Goal: Task Accomplishment & Management: Complete application form

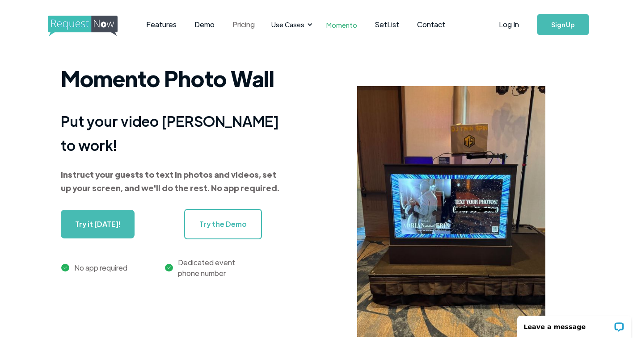
click at [249, 28] on link "Pricing" at bounding box center [243, 25] width 40 height 28
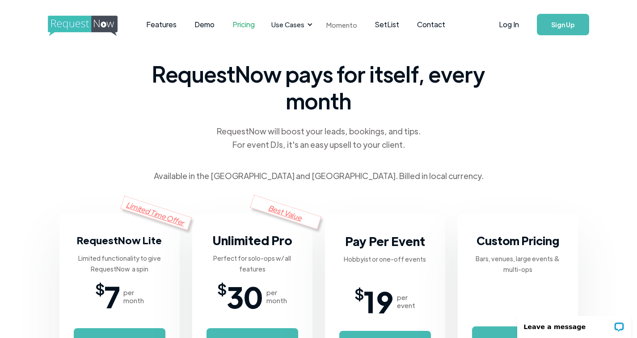
click at [331, 22] on link "Momento" at bounding box center [341, 25] width 49 height 26
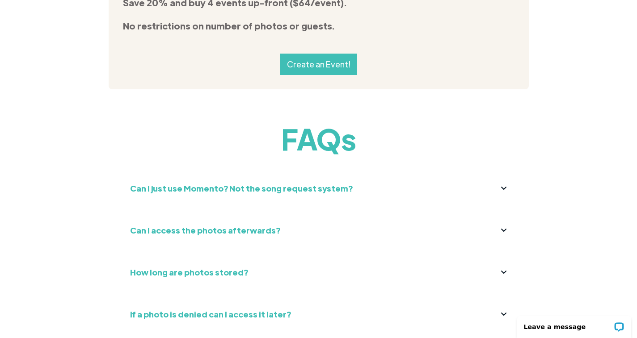
scroll to position [3191, 0]
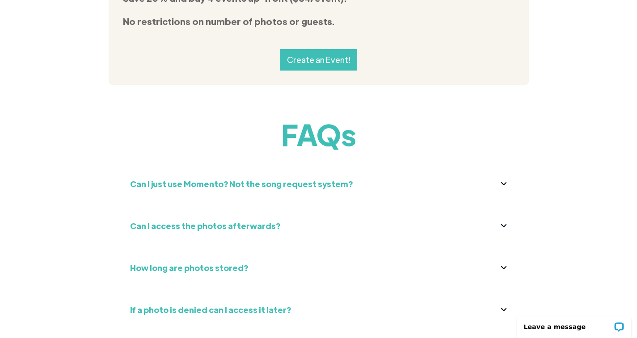
click at [506, 182] on img at bounding box center [504, 183] width 6 height 3
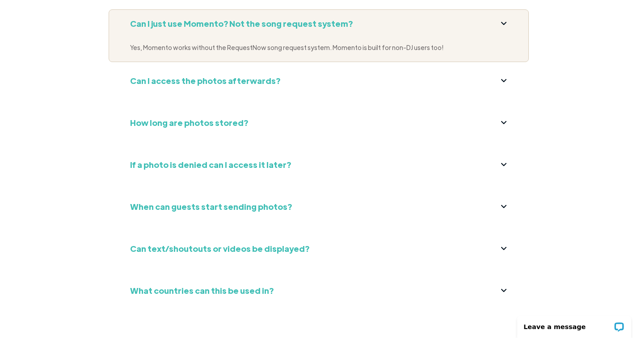
scroll to position [3371, 0]
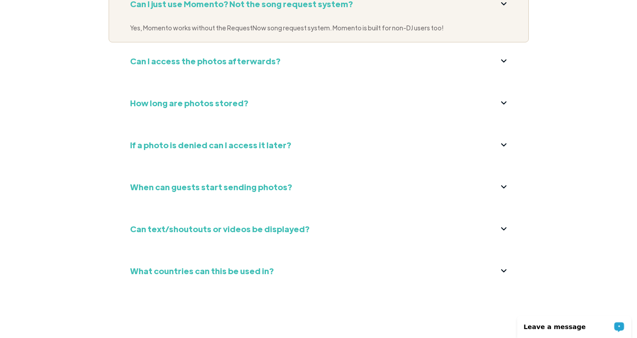
click at [565, 327] on p "Leave a message" at bounding box center [568, 327] width 88 height 7
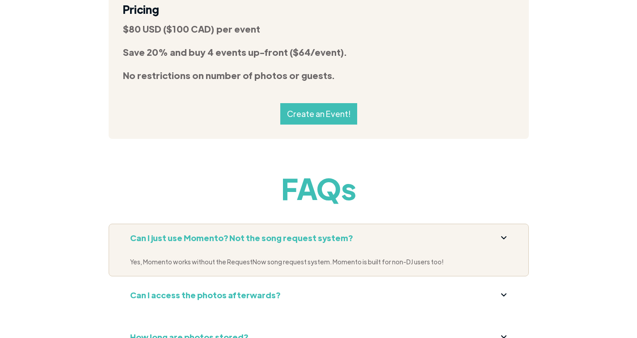
scroll to position [3116, 0]
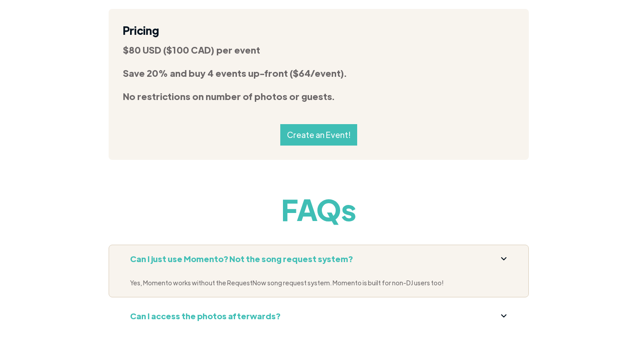
click at [317, 124] on link "Create an Event!" at bounding box center [318, 134] width 77 height 21
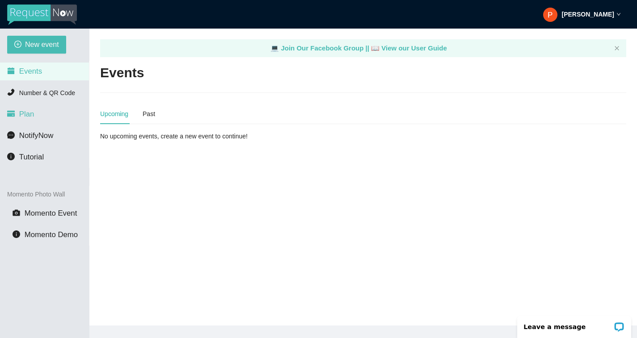
click at [30, 118] on span "Plan" at bounding box center [26, 114] width 15 height 8
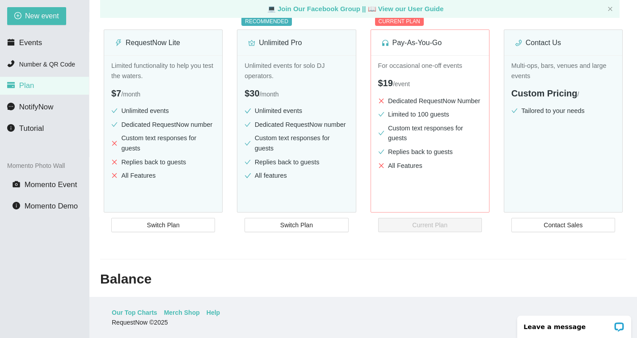
scroll to position [101, 0]
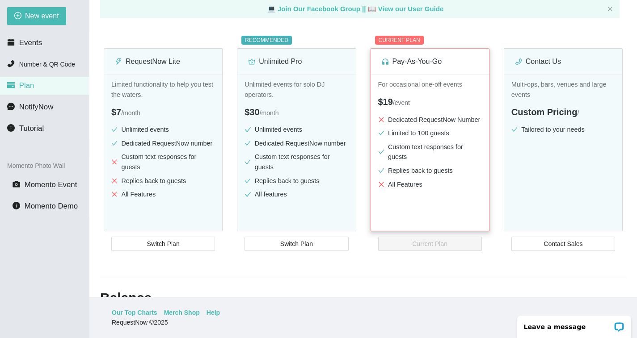
click at [422, 139] on li "Limited to 100 guests" at bounding box center [430, 133] width 104 height 10
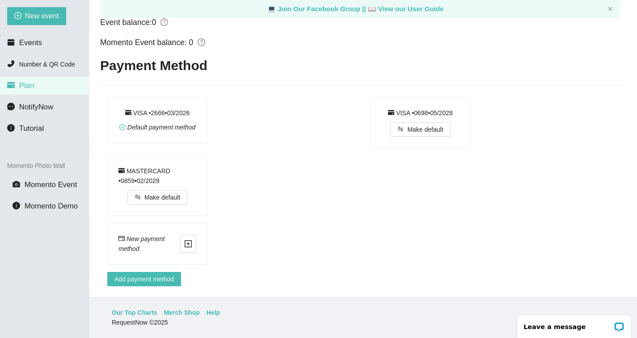
scroll to position [436, 0]
click at [36, 43] on span "Events" at bounding box center [30, 42] width 23 height 8
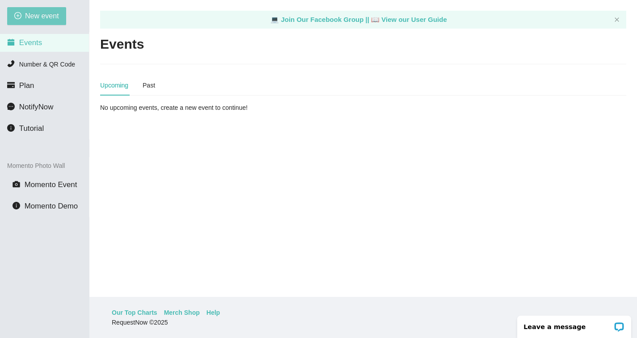
click at [47, 10] on button "New event" at bounding box center [36, 16] width 59 height 18
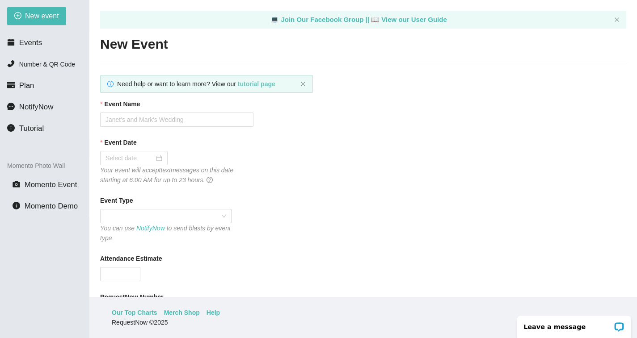
click at [264, 87] on b "tutorial page" at bounding box center [257, 83] width 38 height 7
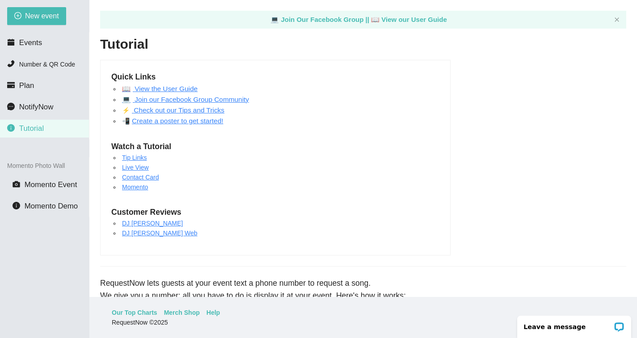
click at [166, 88] on link "📖 View the User Guide" at bounding box center [160, 89] width 76 height 8
click at [36, 40] on span "Events" at bounding box center [30, 42] width 23 height 8
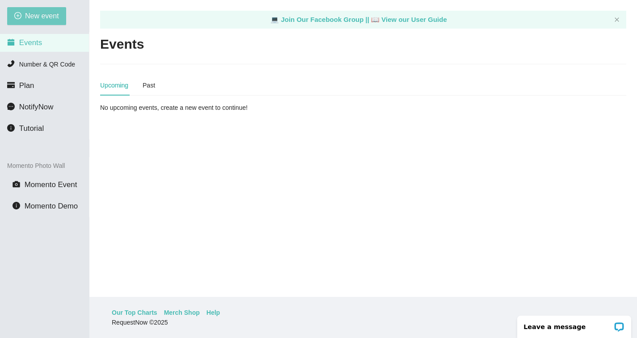
click at [43, 16] on span "New event" at bounding box center [42, 15] width 34 height 11
type textarea "[URL][DOMAIN_NAME]"
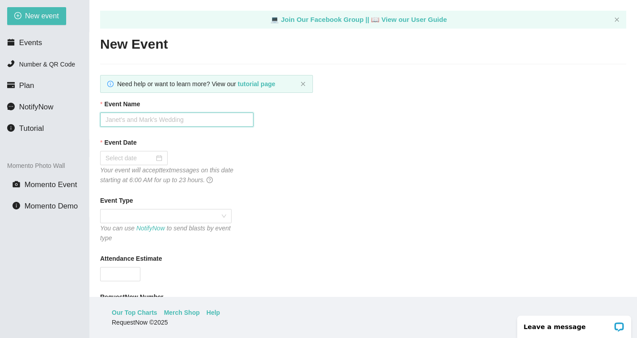
click at [178, 120] on input "Event Name" at bounding box center [176, 120] width 153 height 14
type input "Marana Homecoming"
click at [162, 163] on div at bounding box center [133, 158] width 57 height 10
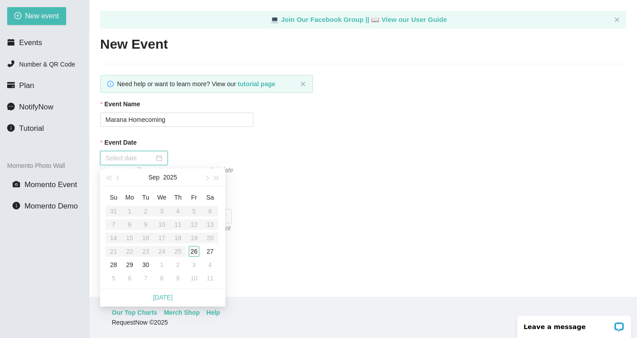
type input "[DATE]"
click at [194, 250] on div "26" at bounding box center [194, 251] width 11 height 11
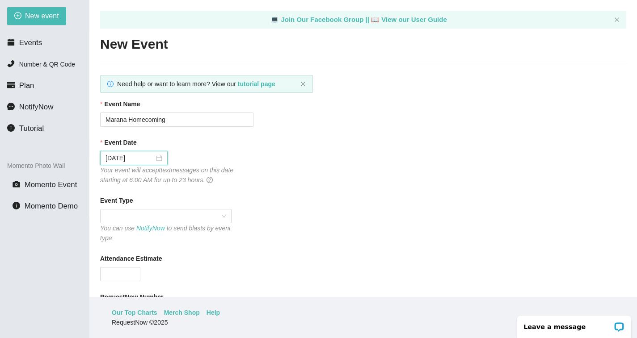
click at [274, 173] on div "Event Date 09/26/2025 Your event will accept text messages on this date startin…" at bounding box center [363, 161] width 526 height 47
click at [179, 220] on span at bounding box center [165, 216] width 121 height 13
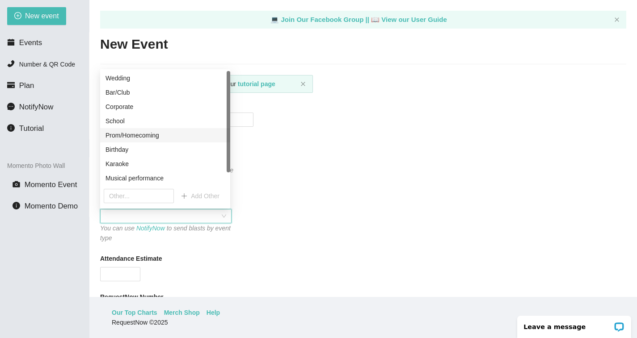
click at [160, 135] on div "Prom/Homecoming" at bounding box center [164, 135] width 119 height 10
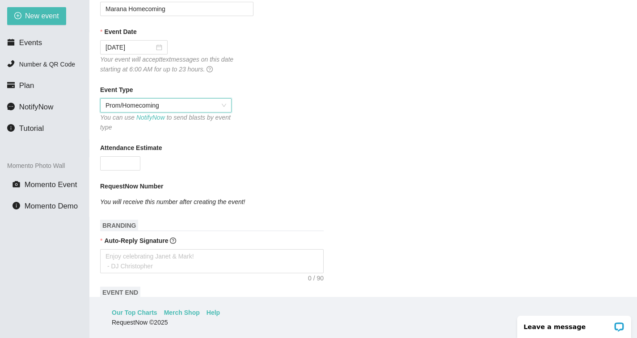
scroll to position [122, 0]
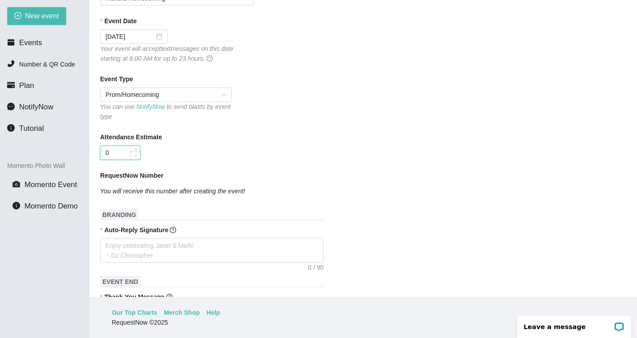
click at [134, 156] on span "down" at bounding box center [135, 155] width 5 height 5
type input "0"
type input "500"
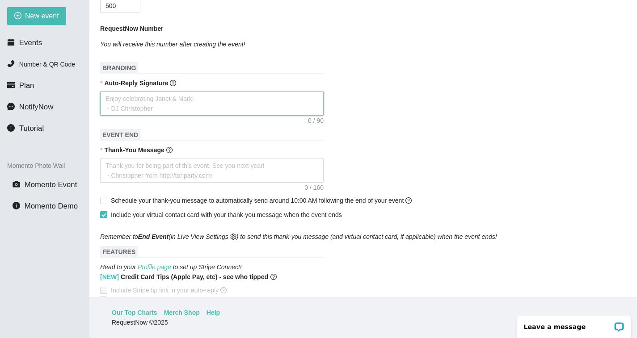
scroll to position [269, 0]
type textarea "E"
type textarea "En"
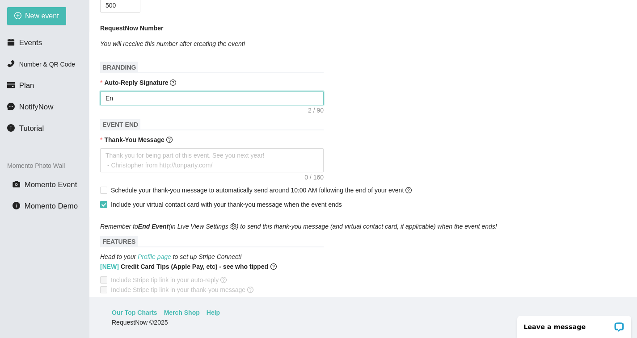
type textarea "Enj"
type textarea "Enjo"
type textarea "Enjoy"
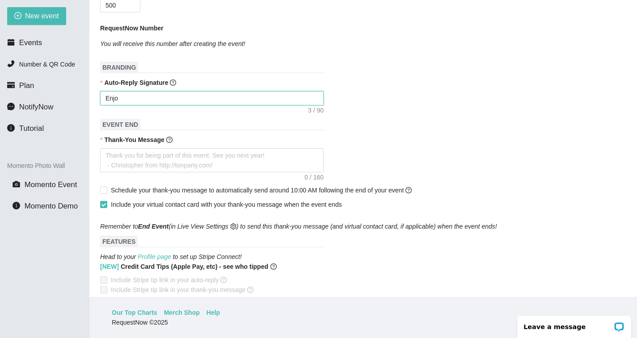
type textarea "Enjoy"
type textarea "Enjoy M"
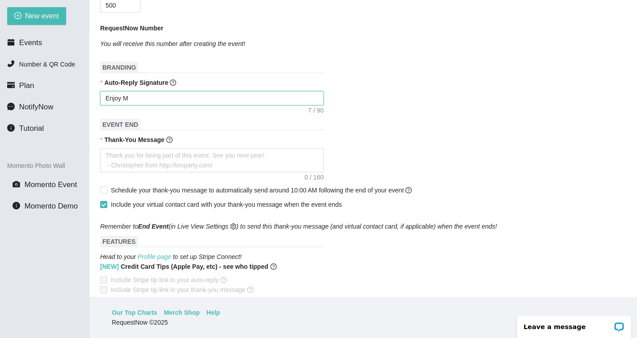
type textarea "Enjoy Ma"
type textarea "Enjoy Mar"
type textarea "Enjoy Mara"
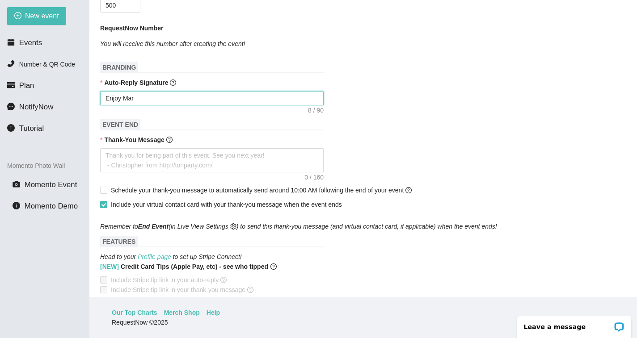
type textarea "Enjoy Mara"
type textarea "Enjoy Maran"
type textarea "Enjoy Marana"
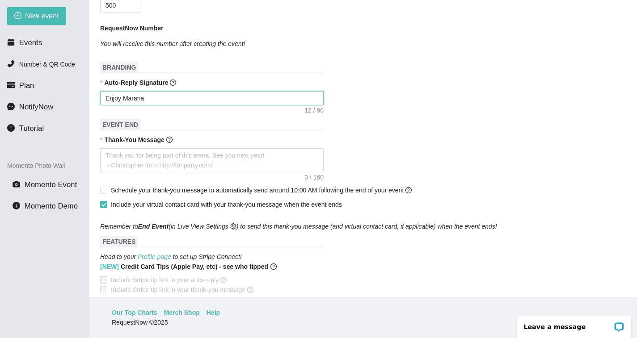
type textarea "Enjoy Marana'"
type textarea "Enjoy Marana's"
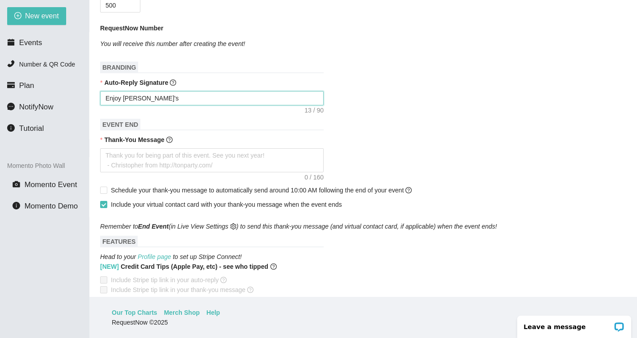
type textarea "Enjoy Marana's"
type textarea "Enjoy Marana's H"
type textarea "Enjoy Marana's Ho"
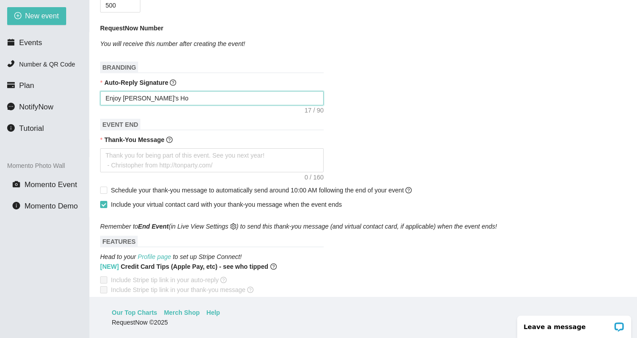
type textarea "Enjoy Marana's Hom"
type textarea "Enjoy Marana's Home"
type textarea "Enjoy Marana's Homec"
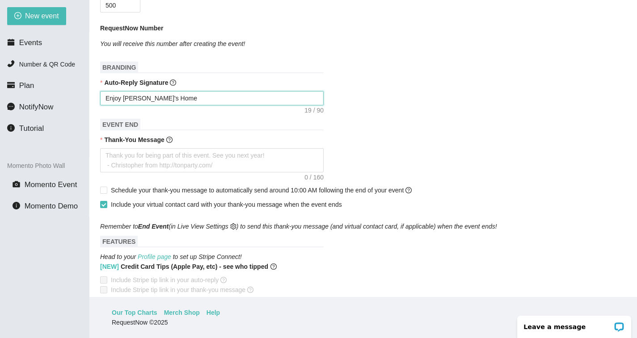
type textarea "Enjoy Marana's Homec"
type textarea "Enjoy Marana's Homeco"
type textarea "Enjoy Marana's Homecom"
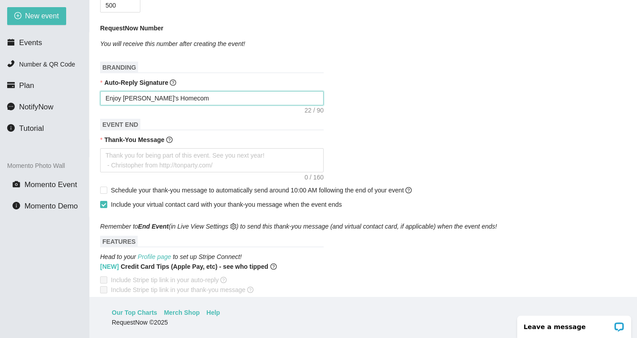
type textarea "Enjoy Marana's Homecomi"
type textarea "Enjoy Marana's Homecomin"
type textarea "Enjoy Marana's Homecoming"
type textarea "Enjoy Marana's Homecoming!"
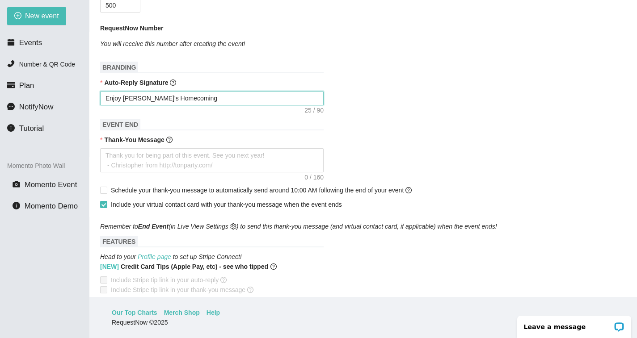
type textarea "Enjoy Marana's Homecoming!"
type textarea "Enjoy Marana's Homecoming! V"
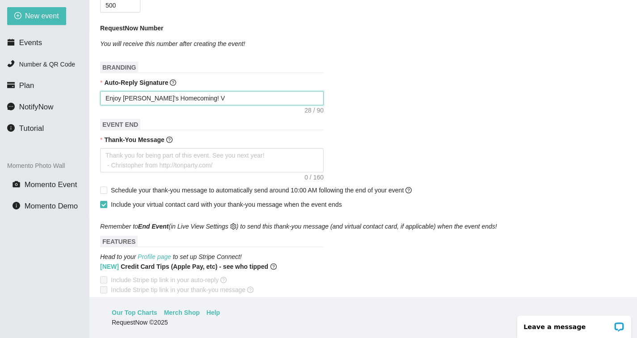
type textarea "Enjoy Marana's Homecoming! Vi"
type textarea "Enjoy Marana's Homecoming! Viv"
type textarea "Enjoy Marana's Homecoming! Viva"
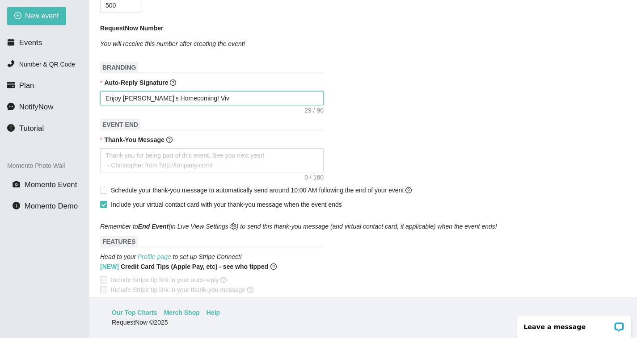
type textarea "Enjoy Marana's Homecoming! Viva"
type textarea "Enjoy Marana's Homecoming! Viva M"
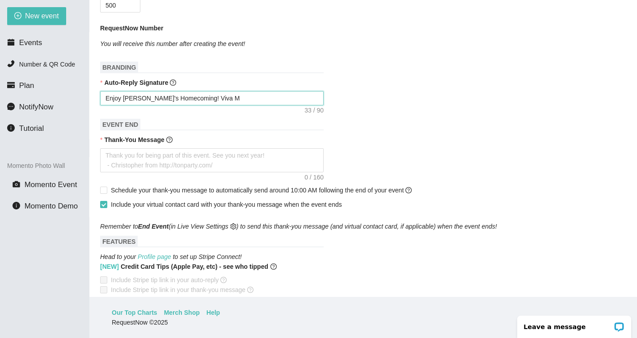
type textarea "Enjoy Marana's Homecoming! Viva Ma"
type textarea "Enjoy Marana's Homecoming! Viva Mar"
type textarea "Enjoy Marana's Homecoming! Viva Mara"
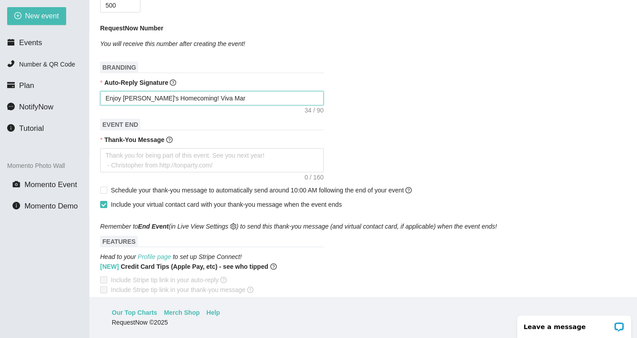
type textarea "Enjoy Marana's Homecoming! Viva Mara"
type textarea "Enjoy Marana's Homecoming! Viva Maran"
type textarea "Enjoy Marana's Homecoming! Viva Marana"
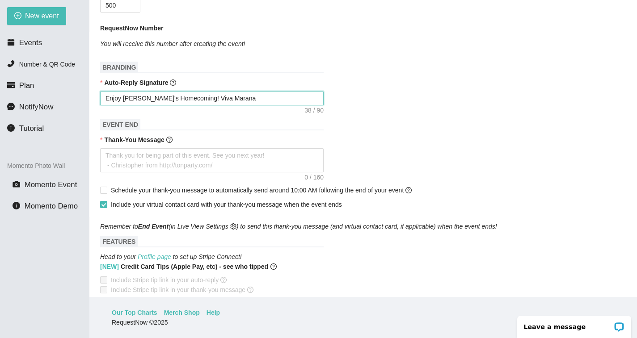
type textarea "Enjoy [PERSON_NAME]'s Homecoming! Viva [PERSON_NAME]!"
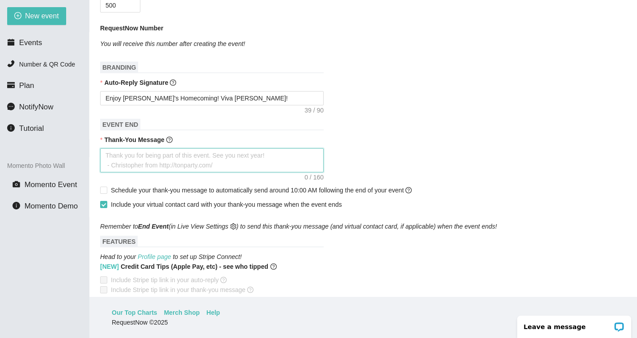
click at [142, 168] on textarea "Thank-You Message" at bounding box center [211, 160] width 223 height 24
type textarea "T"
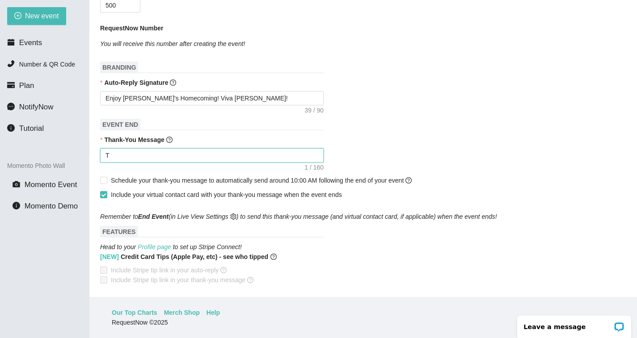
type textarea "Th"
type textarea "Tha"
type textarea "Than"
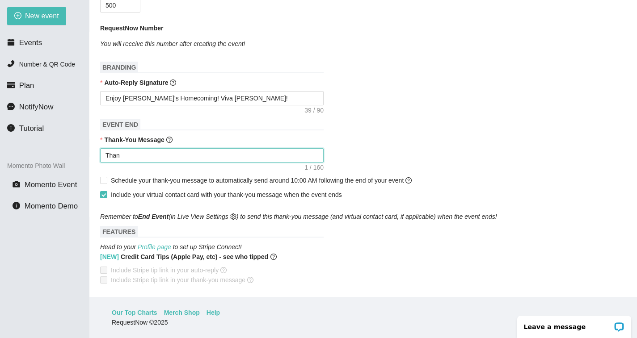
type textarea "Thank"
type textarea "Thank y"
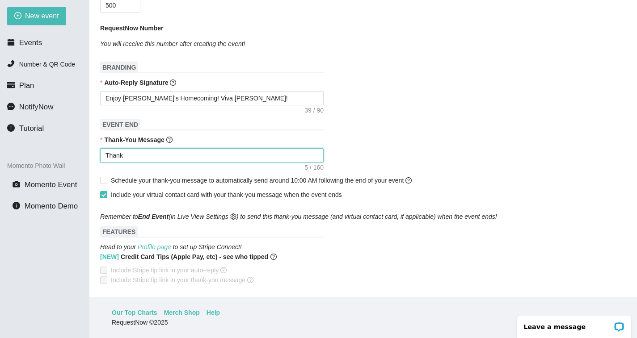
type textarea "Thank y"
type textarea "Thank yo"
type textarea "Thank you"
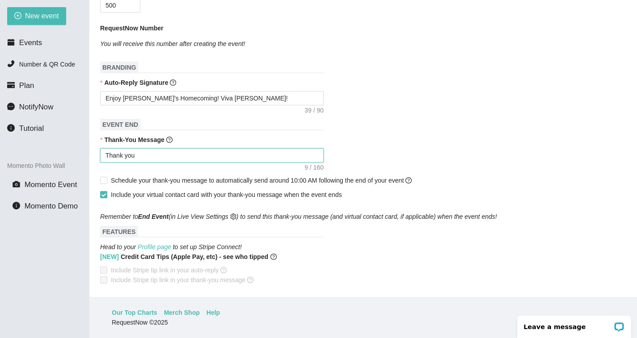
type textarea "Thank you"
type textarea "Thank you f"
type textarea "Thank you fo"
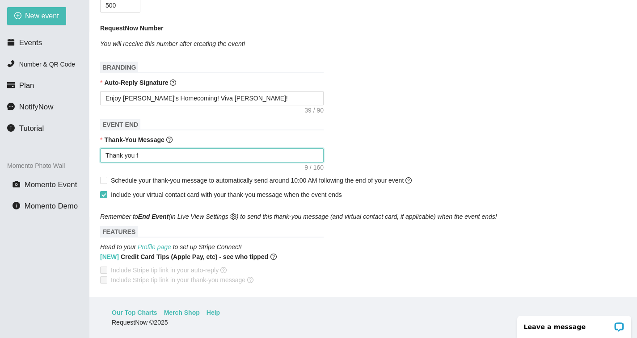
type textarea "Thank you fo"
type textarea "Thank you for"
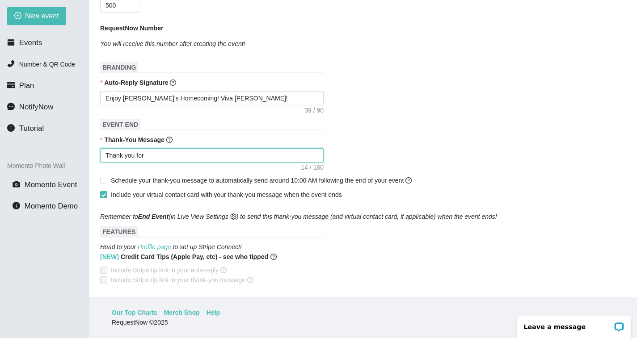
type textarea "Thank you for c"
type textarea "Thank you for ce"
type textarea "Thank you for cel"
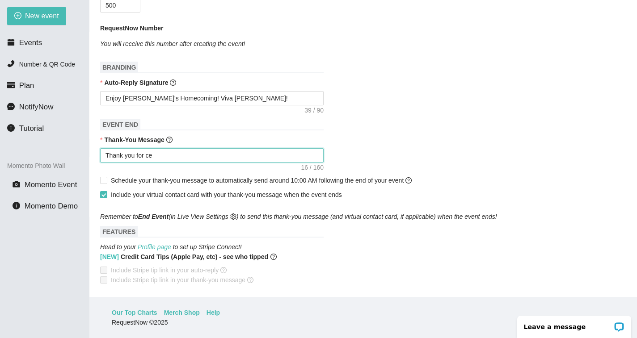
type textarea "Thank you for cel"
type textarea "Thank you for cele"
type textarea "Thank you for celeb"
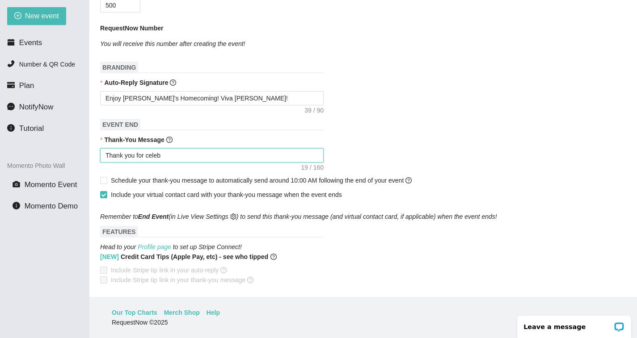
type textarea "Thank you for celebr"
type textarea "Thank you for celebra"
type textarea "Thank you for celebrat"
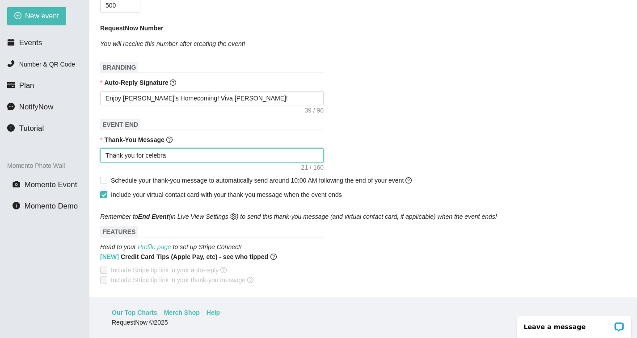
type textarea "Thank you for celebrat"
type textarea "Thank you for celebrati"
type textarea "Thank you for celebratin"
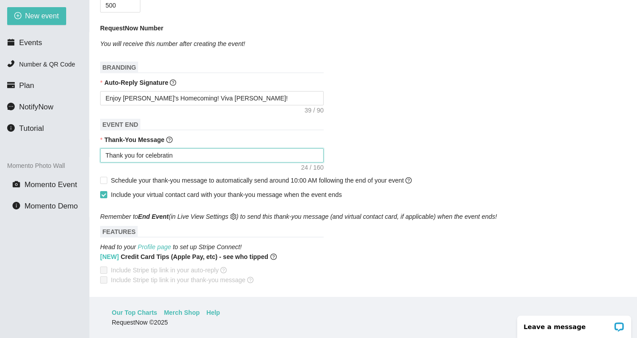
type textarea "Thank you for celebrating"
type textarea "Thank you for celebrating w"
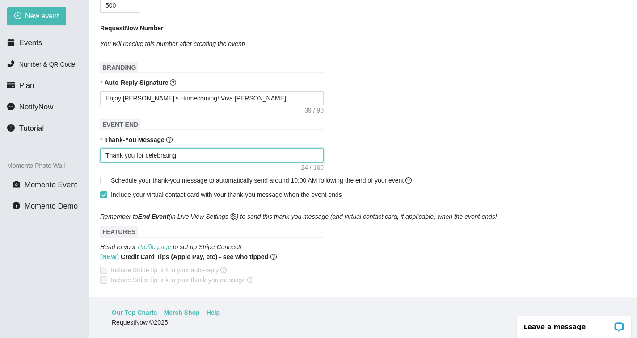
type textarea "Thank you for celebrating w"
type textarea "Thank you for celebrating wi"
type textarea "Thank you for celebrating wit"
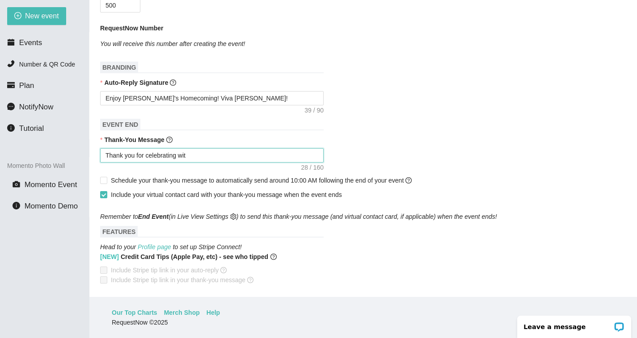
type textarea "Thank you for celebrating with"
type textarea "Thank you for celebrating with u"
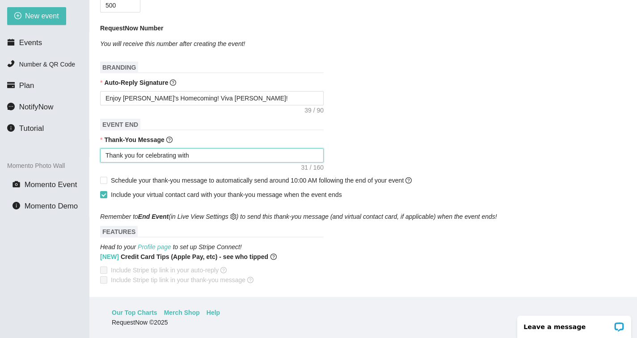
type textarea "Thank you for celebrating with u"
type textarea "Thank you for celebrating with us"
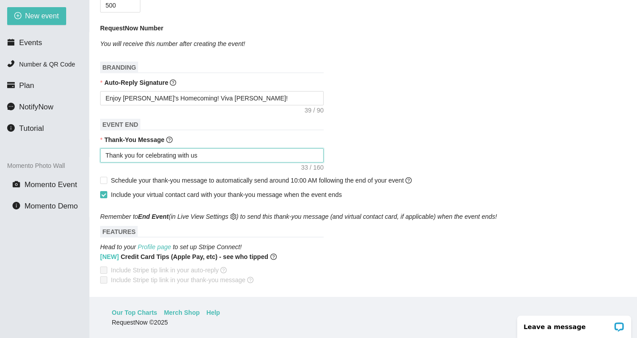
type textarea "Thank you for celebrating with us t"
type textarea "Thank you for celebrating with us to"
type textarea "Thank you for celebrating with us tod"
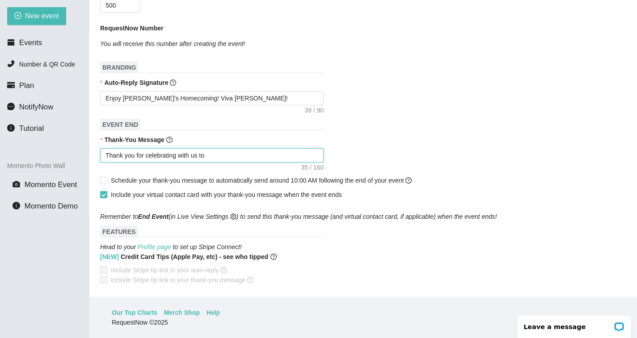
type textarea "Thank you for celebrating with us tod"
type textarea "Thank you for celebrating with us toda"
type textarea "Thank you for celebrating with us today"
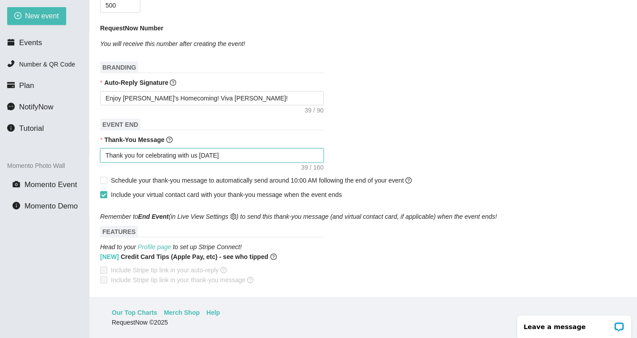
type textarea "Thank you for celebrating with us today,"
type textarea "Thank you for celebrating with us today, s"
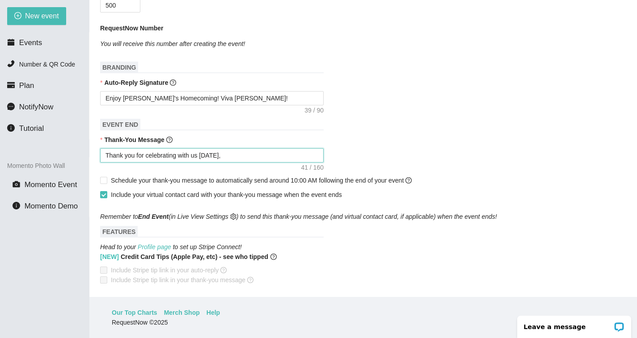
type textarea "Thank you for celebrating with us today, s"
type textarea "Thank you for celebrating with us today, se"
type textarea "Thank you for celebrating with us today, see"
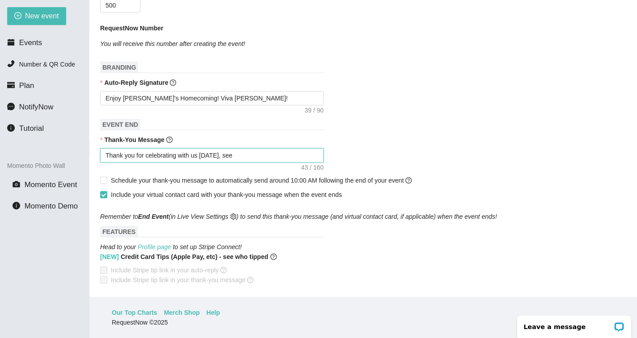
type textarea "Thank you for celebrating with us today, see"
type textarea "Thank you for celebrating with us today, see y"
type textarea "Thank you for celebrating with us today, see yo"
type textarea "Thank you for celebrating with us today, see you"
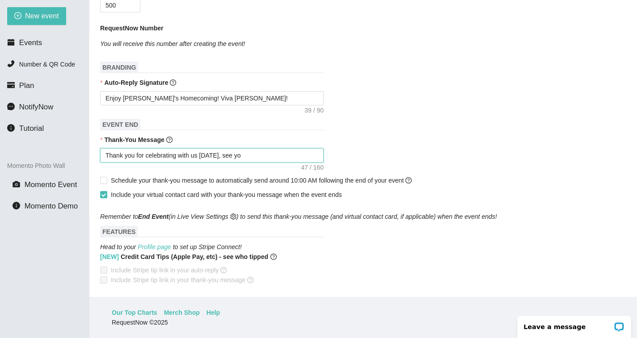
type textarea "Thank you for celebrating with us today, see you"
type textarea "Thank you for celebrating with us today, see you a"
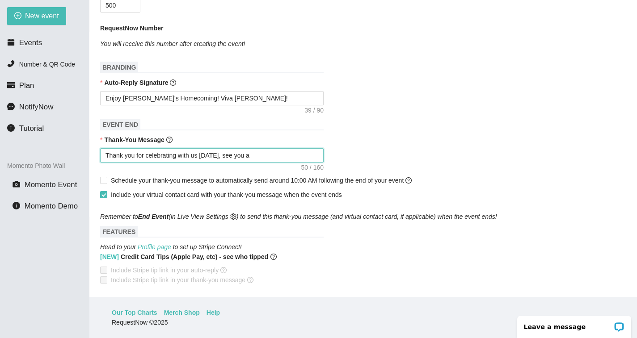
type textarea "Thank you for celebrating with us today, see you at"
type textarea "Thank you for celebrating with us today, see you at y"
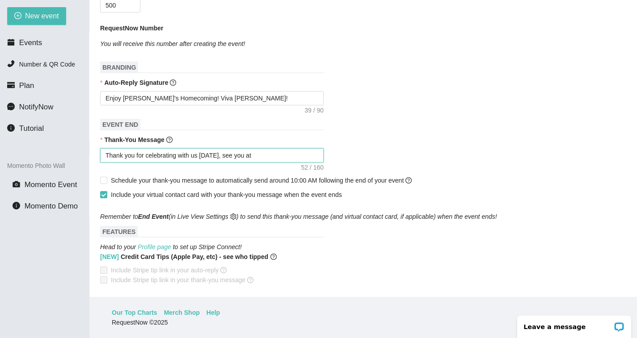
type textarea "Thank you for celebrating with us today, see you at y"
type textarea "Thank you for celebrating with us today, see you at yo"
type textarea "Thank you for celebrating with us today, see you at you"
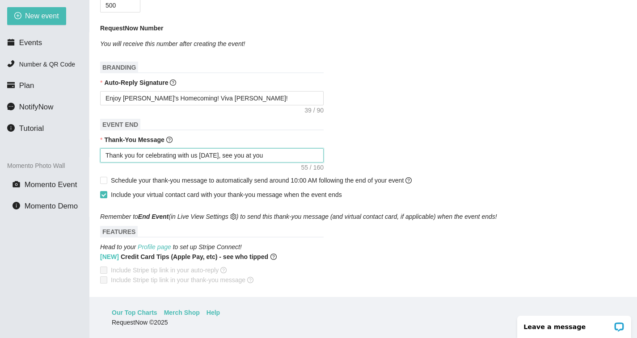
type textarea "Thank you for celebrating with us today, see you at your"
type textarea "Thank you for celebrating with us today, see you at your n"
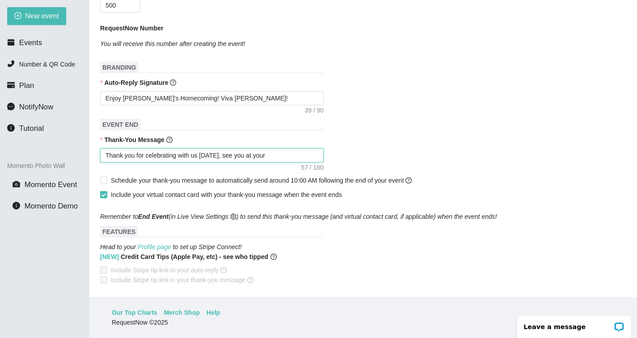
type textarea "Thank you for celebrating with us today, see you at your n"
type textarea "Thank you for celebrating with us today, see you at your ne"
type textarea "Thank you for celebrating with us today, see you at your nex"
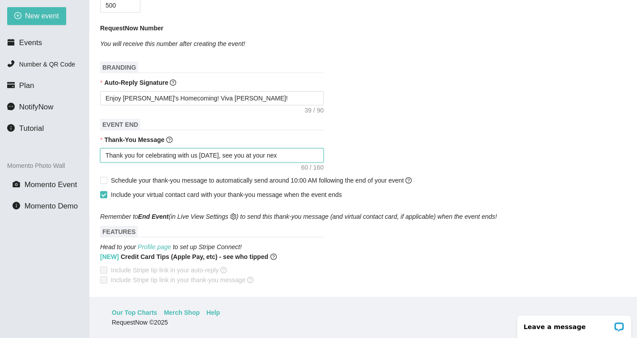
type textarea "Thank you for celebrating with us today, see you at your next"
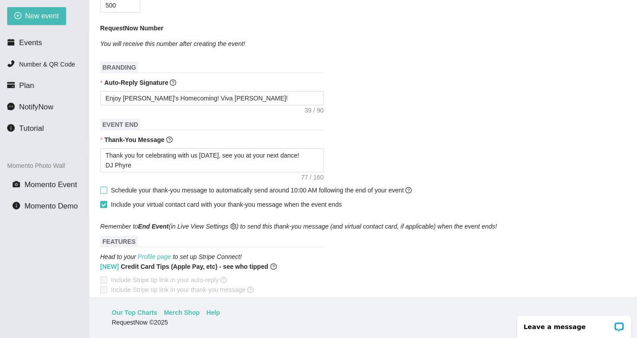
click at [118, 194] on span "Schedule your thank-you message to automatically send around 10:00 AM following…" at bounding box center [261, 190] width 301 height 7
click at [106, 193] on input "Schedule your thank-you message to automatically send around 10:00 AM following…" at bounding box center [103, 190] width 6 height 6
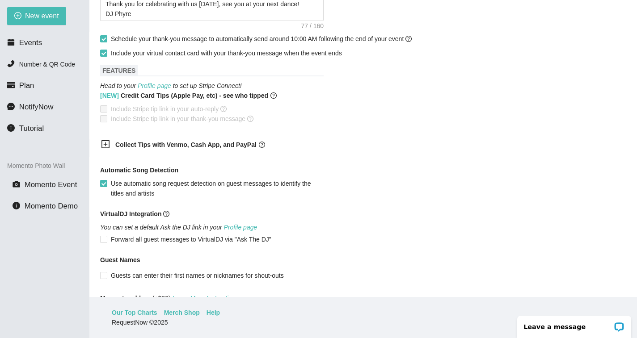
scroll to position [425, 0]
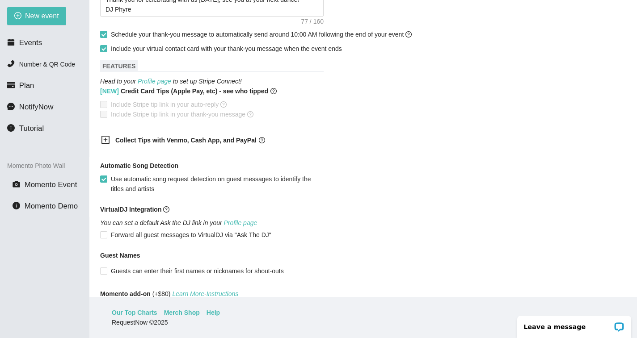
click at [105, 142] on icon "plus-square" at bounding box center [106, 140] width 4 height 4
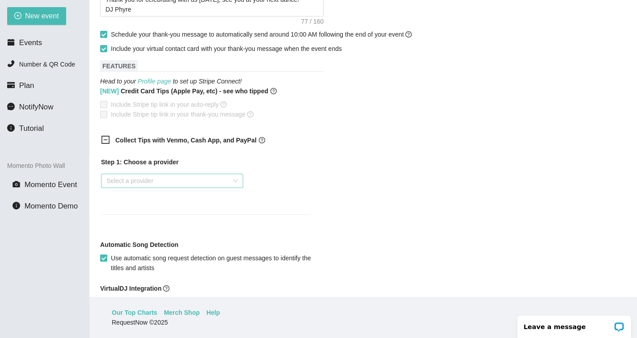
click at [167, 185] on input "search" at bounding box center [168, 180] width 125 height 13
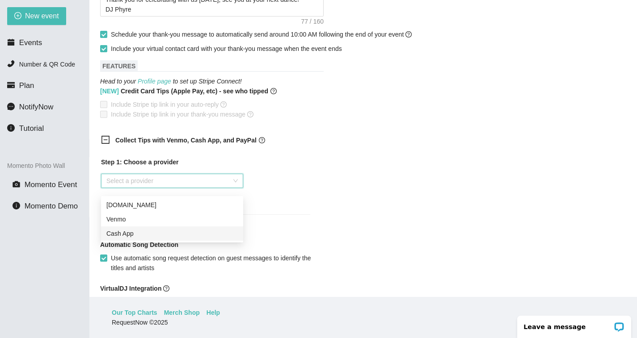
click at [144, 236] on div "Cash App" at bounding box center [171, 234] width 131 height 10
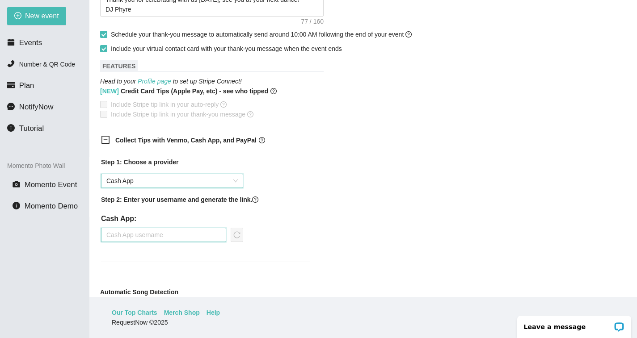
click at [194, 242] on input "text" at bounding box center [163, 235] width 125 height 14
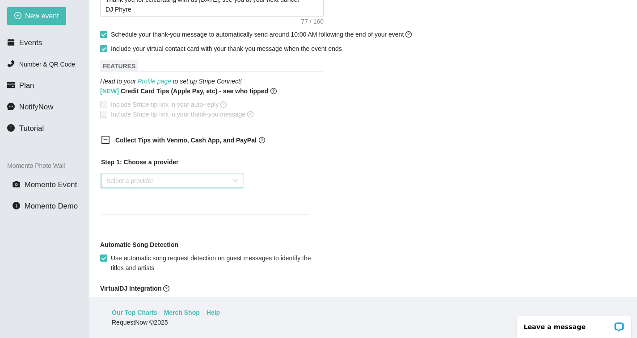
click at [121, 144] on b "Collect Tips with Venmo, Cash App, and PayPal" at bounding box center [185, 140] width 141 height 7
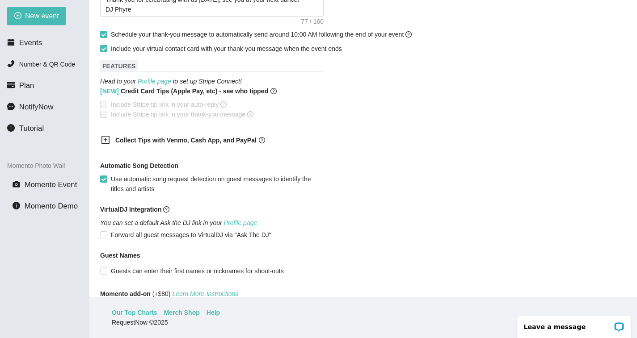
click at [103, 182] on input "Use automatic song request detection on guest messages to identify the titles a…" at bounding box center [103, 179] width 6 height 6
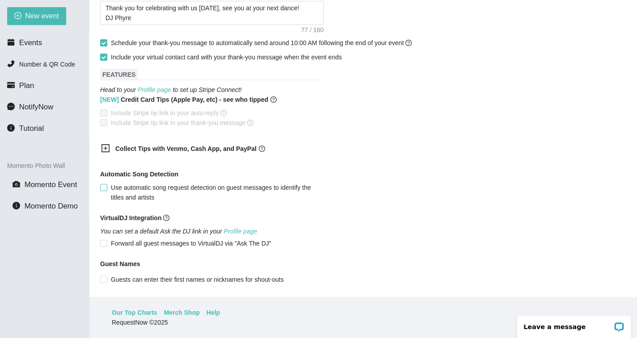
scroll to position [509, 0]
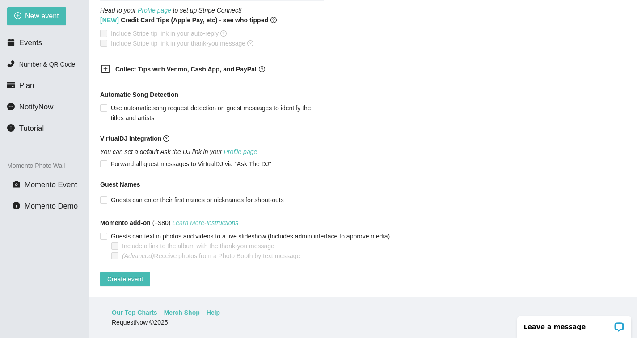
click at [204, 219] on link "Learn More" at bounding box center [188, 222] width 32 height 7
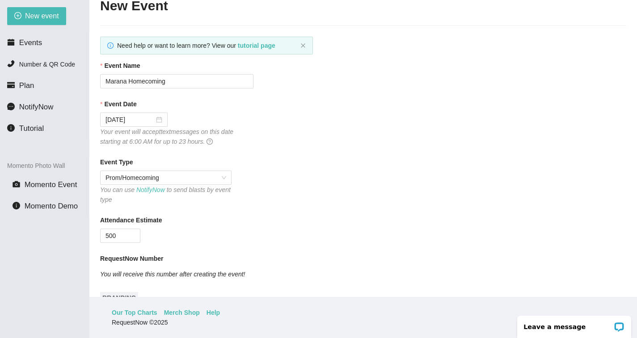
scroll to position [9, 0]
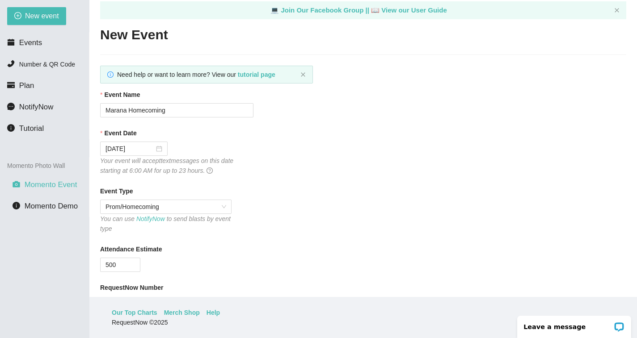
click at [46, 189] on span "Momento Event" at bounding box center [51, 185] width 53 height 8
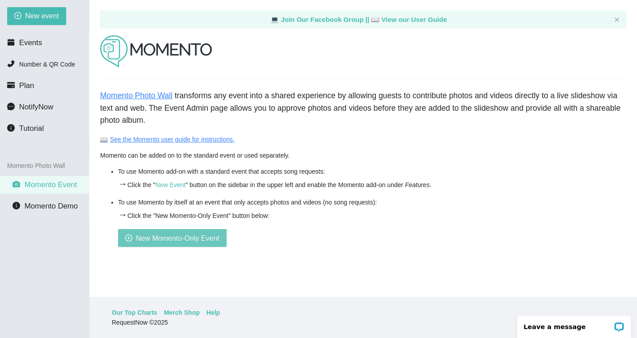
click at [174, 240] on span "New Momento-Only Event" at bounding box center [178, 238] width 84 height 11
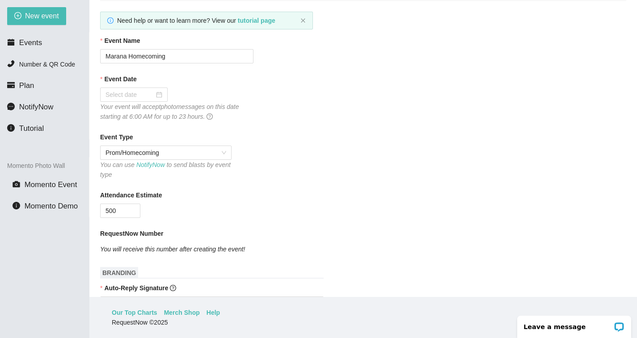
scroll to position [70, 0]
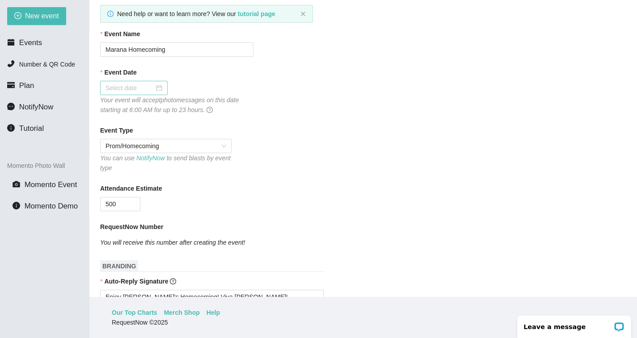
click at [162, 92] on div at bounding box center [133, 88] width 57 height 10
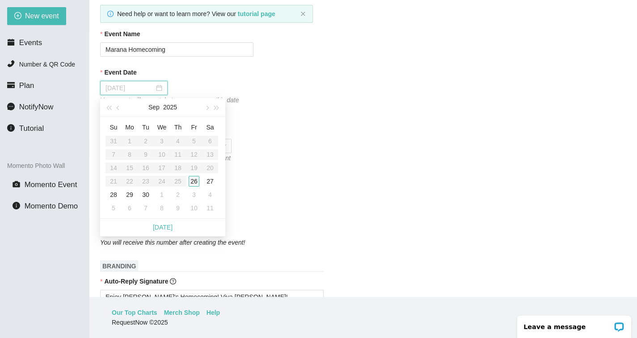
click at [195, 181] on div "26" at bounding box center [194, 181] width 11 height 11
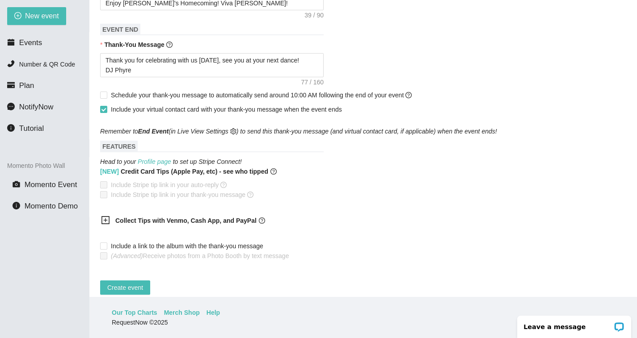
scroll to position [386, 0]
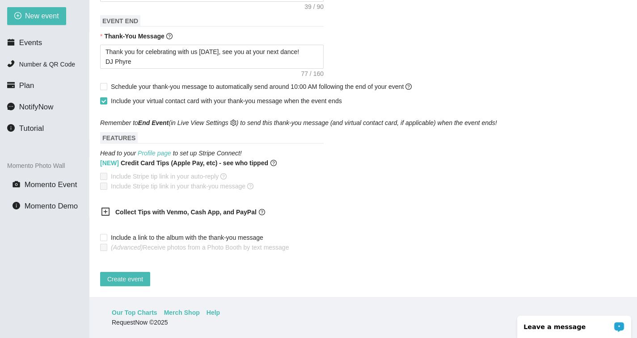
click at [561, 329] on p "Leave a message" at bounding box center [568, 327] width 88 height 7
click at [130, 274] on span "Create event" at bounding box center [125, 279] width 36 height 10
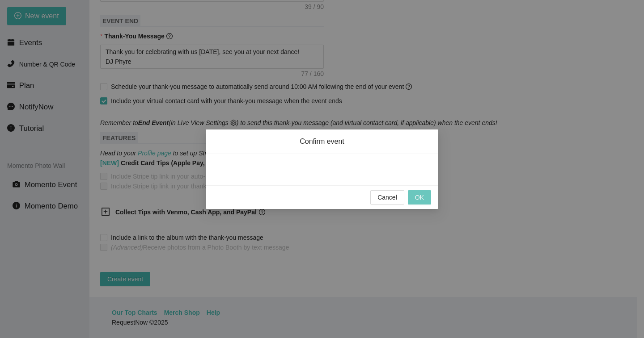
click at [421, 193] on span "OK" at bounding box center [419, 198] width 9 height 10
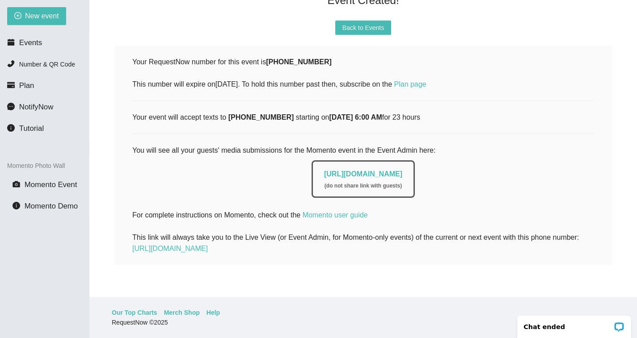
scroll to position [116, 0]
click at [26, 82] on span "Plan" at bounding box center [26, 85] width 15 height 8
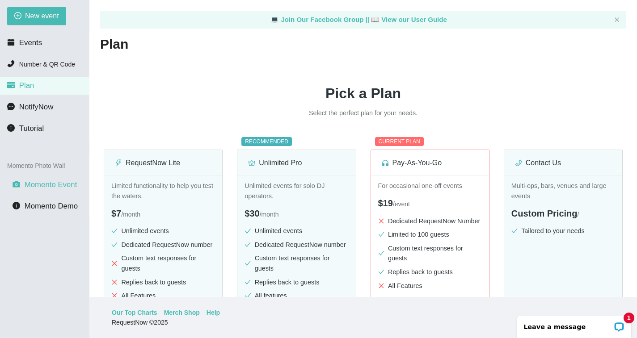
click at [46, 186] on span "Momento Event" at bounding box center [51, 185] width 53 height 8
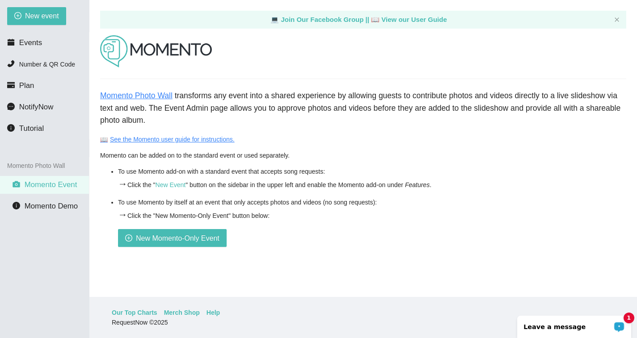
click at [573, 330] on p "Leave a message" at bounding box center [568, 327] width 88 height 7
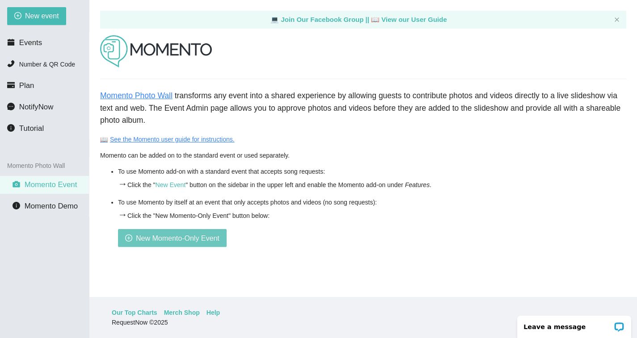
click at [177, 237] on span "New Momento-Only Event" at bounding box center [178, 238] width 84 height 11
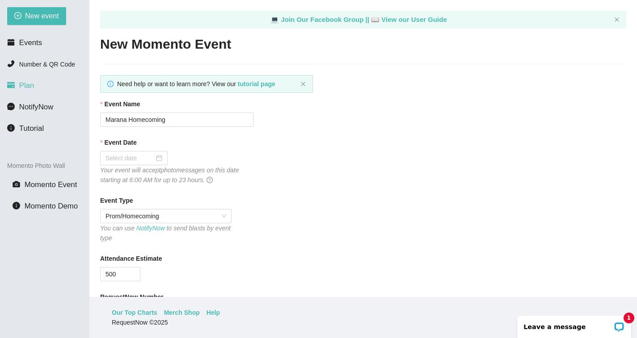
click at [28, 90] on span "Plan" at bounding box center [26, 85] width 15 height 8
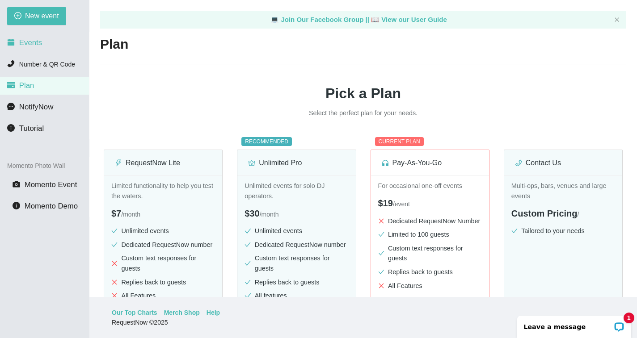
click at [36, 42] on span "Events" at bounding box center [30, 42] width 23 height 8
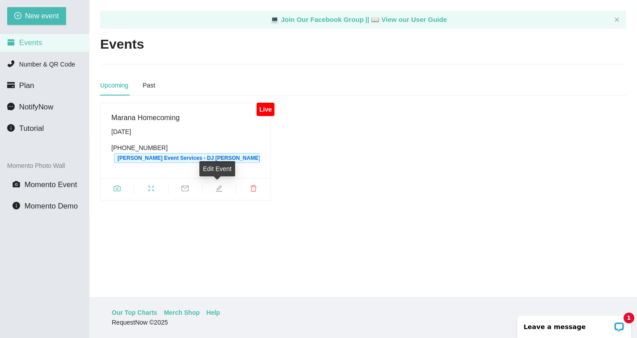
click at [218, 189] on icon "edit" at bounding box center [219, 188] width 6 height 6
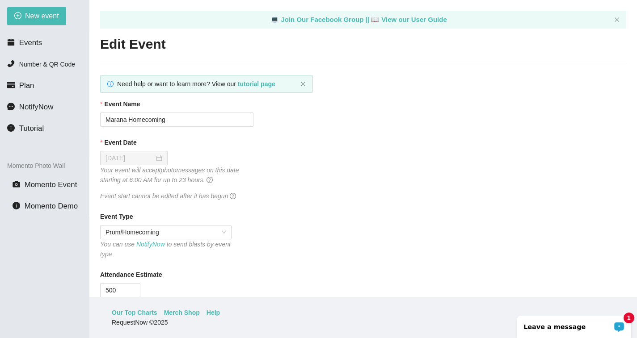
click at [582, 324] on p "Leave a message" at bounding box center [568, 327] width 88 height 7
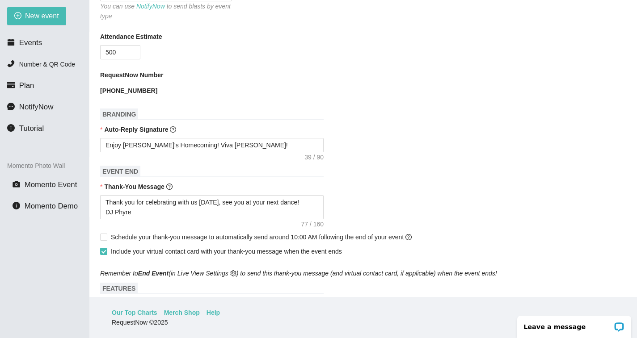
scroll to position [243, 0]
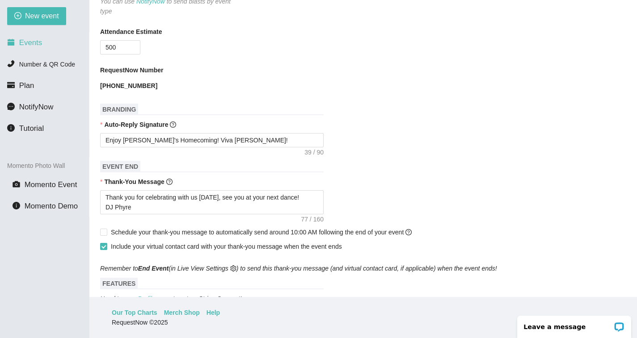
click at [32, 42] on span "Events" at bounding box center [30, 42] width 23 height 8
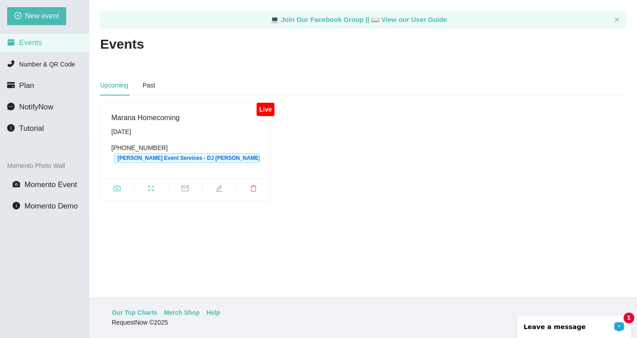
click at [582, 328] on p "Leave a message" at bounding box center [568, 327] width 88 height 7
click at [206, 139] on span "Friday, September 26th (831) 318-1892 Peffers Event Services - DJ Phyre's number" at bounding box center [185, 145] width 148 height 36
click at [219, 190] on icon "edit" at bounding box center [218, 188] width 7 height 7
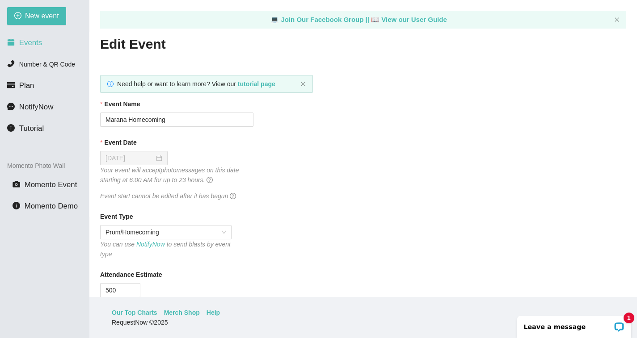
click at [39, 45] on span "Events" at bounding box center [30, 42] width 23 height 8
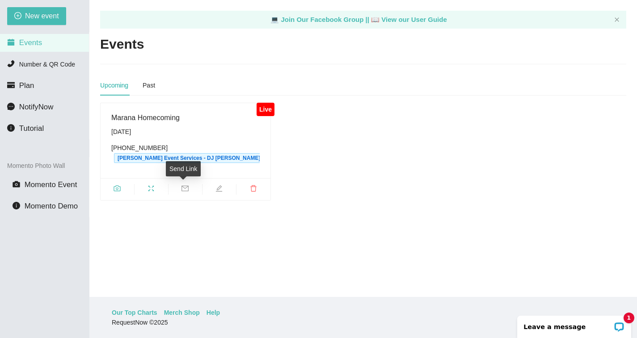
click at [185, 191] on icon "mail" at bounding box center [184, 188] width 7 height 7
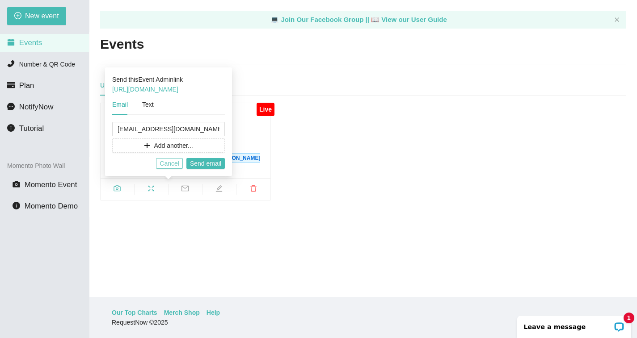
click at [179, 161] on span "Cancel" at bounding box center [170, 164] width 20 height 10
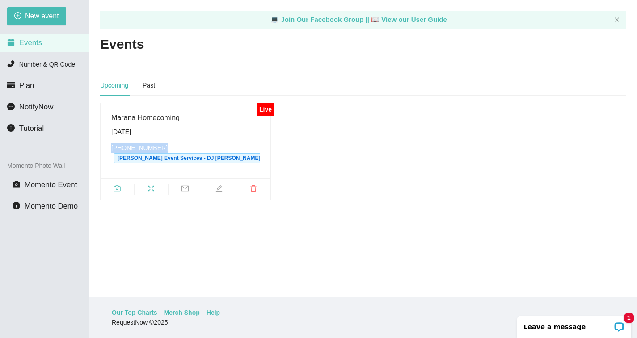
drag, startPoint x: 162, startPoint y: 147, endPoint x: 106, endPoint y: 147, distance: 55.9
click at [111, 147] on div "Marana Homecoming Friday, September 26th (831) 318-1892 Peffers Event Services …" at bounding box center [185, 140] width 148 height 57
copy div "[PHONE_NUMBER]"
click at [118, 188] on icon "camera" at bounding box center [117, 188] width 7 height 7
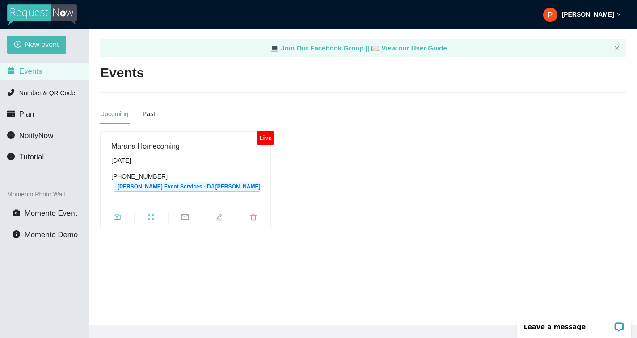
click at [263, 143] on div "Live" at bounding box center [265, 137] width 17 height 13
click at [217, 216] on icon "edit" at bounding box center [219, 217] width 6 height 6
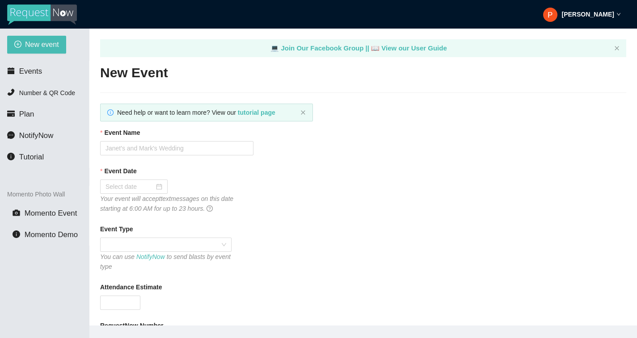
type textarea "Thank you for celebrating with us [DATE], see you at your next dance! DJ Phyre"
type input "Marana Homecoming"
type input "[DATE]"
type input "500"
type textarea "Enjoy [PERSON_NAME]'s Homecoming! Viva [PERSON_NAME]!"
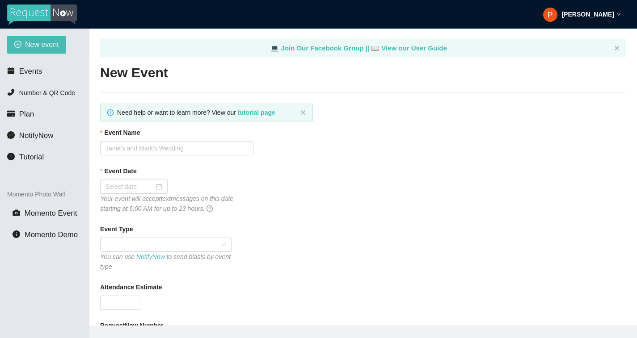
type textarea "Thank you for celebrating with us [DATE], see you at your next dance! DJ Phyre"
type textarea "Enjoy [PERSON_NAME]'s Homecoming! Viva [PERSON_NAME]!"
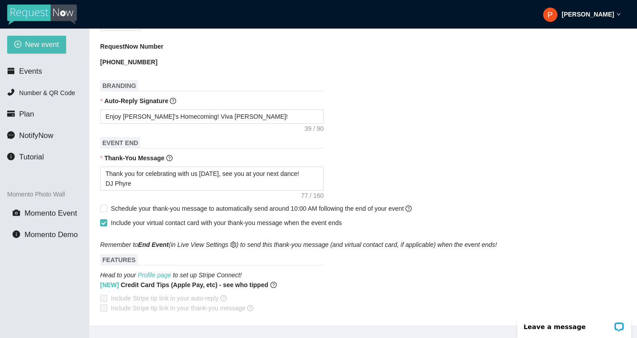
scroll to position [396, 0]
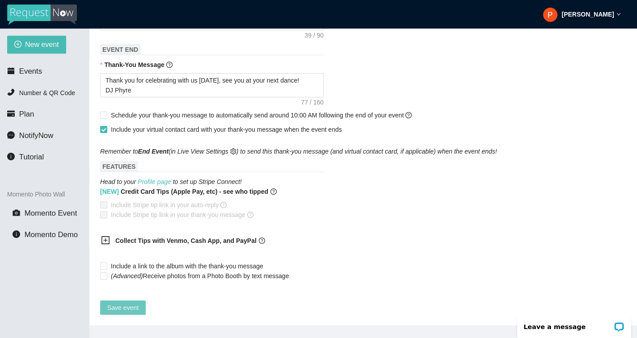
click at [131, 303] on span "Save event" at bounding box center [122, 308] width 31 height 10
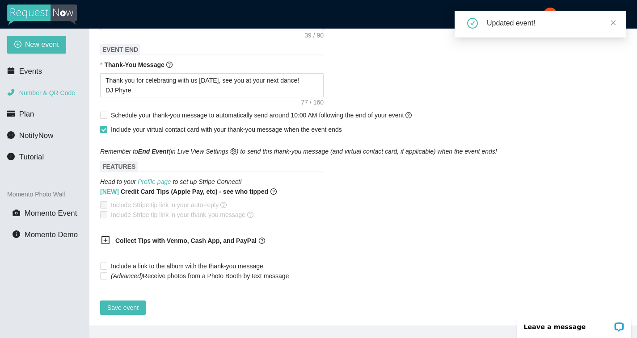
click at [55, 93] on span "Number & QR Code" at bounding box center [47, 92] width 56 height 7
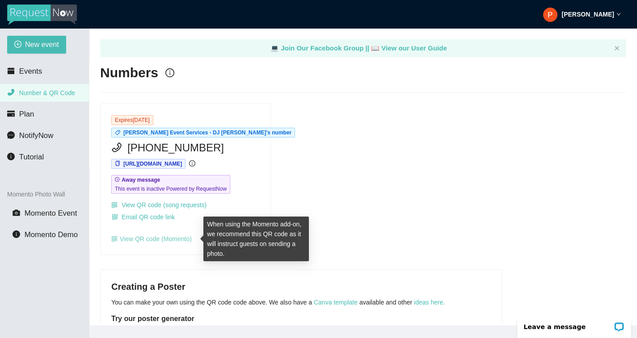
click at [158, 240] on link "View QR code (Momento)" at bounding box center [151, 239] width 80 height 7
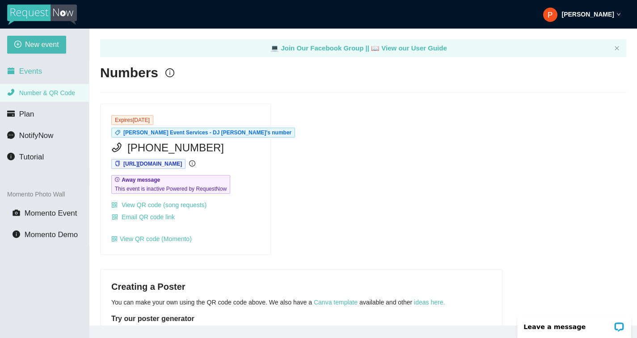
click at [50, 75] on li "Events" at bounding box center [44, 72] width 89 height 18
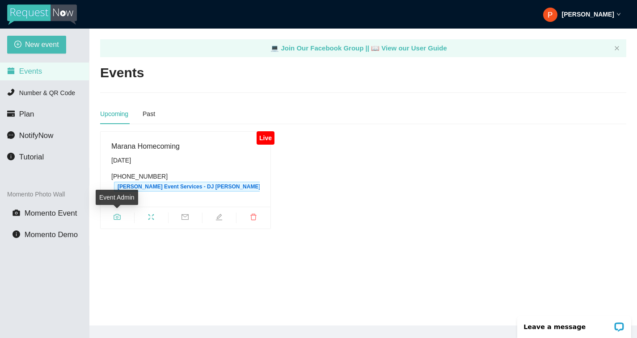
click at [122, 219] on span "camera" at bounding box center [118, 219] width 34 height 10
